Goal: Book appointment/travel/reservation

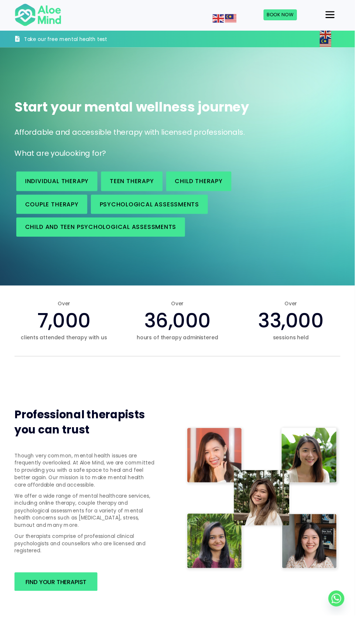
scroll to position [134, 0]
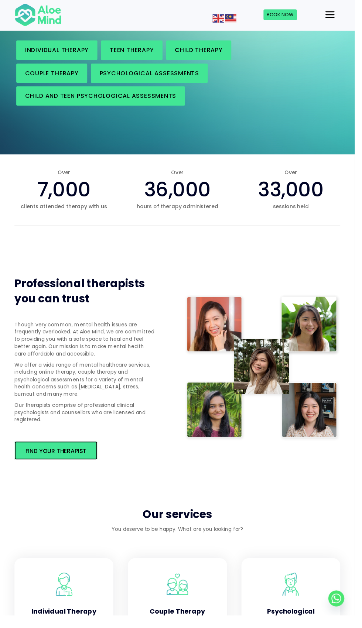
click at [47, 458] on span "Find your therapist" at bounding box center [57, 460] width 62 height 8
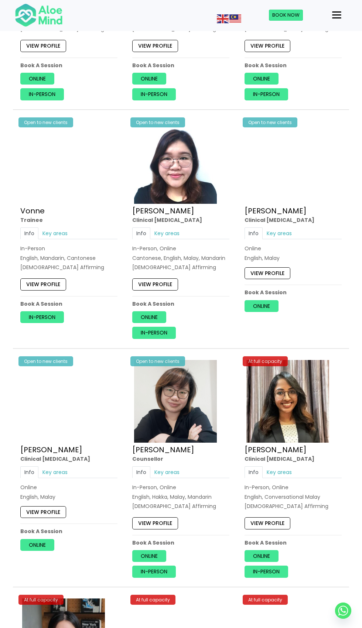
scroll to position [1810, 0]
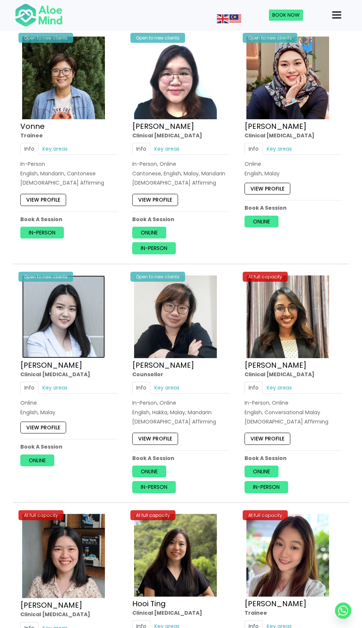
click at [56, 334] on img at bounding box center [63, 316] width 83 height 83
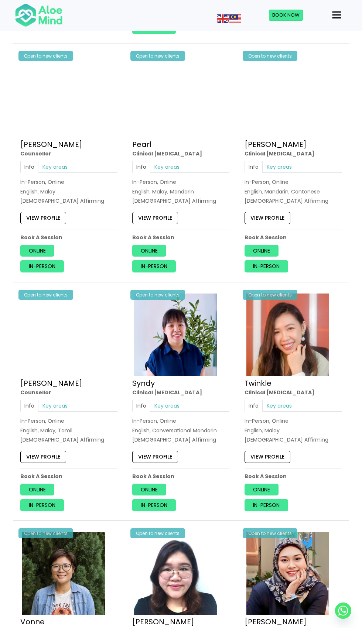
scroll to position [1214, 0]
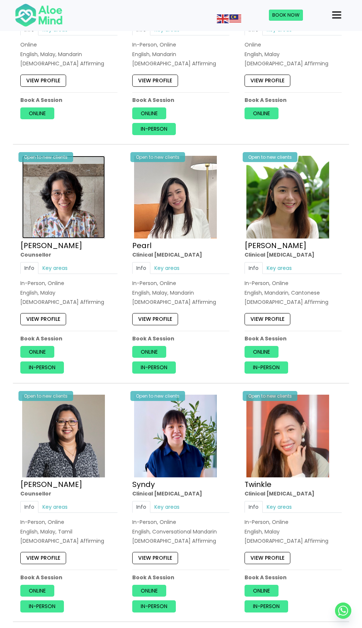
click at [46, 210] on img at bounding box center [63, 197] width 83 height 83
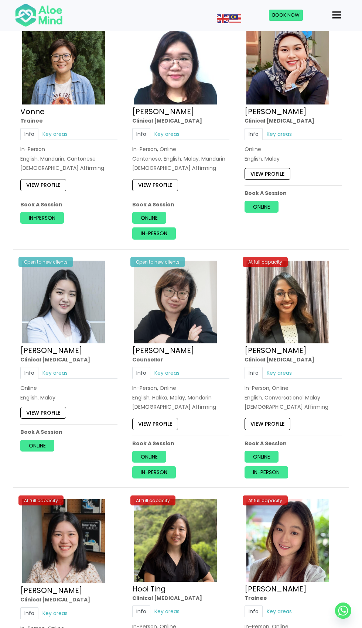
scroll to position [1829, 0]
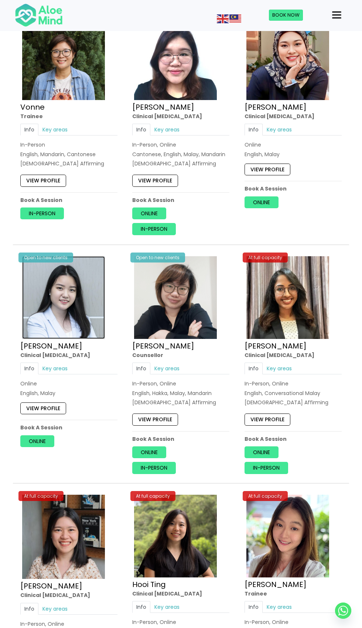
click at [30, 304] on img at bounding box center [63, 297] width 83 height 83
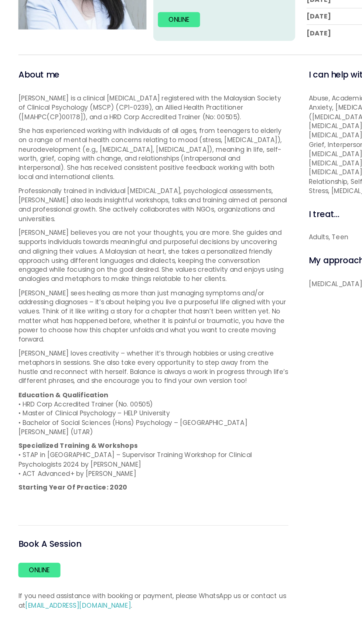
scroll to position [84, 0]
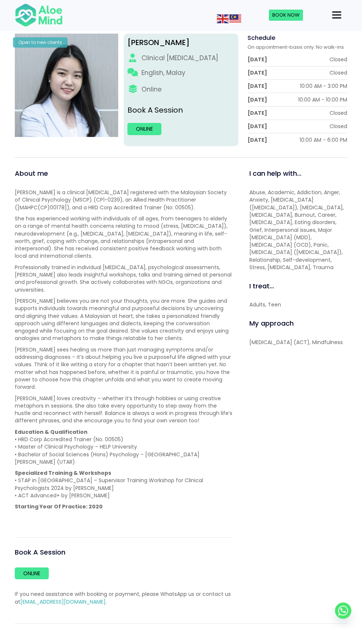
scroll to position [111, 0]
